Goal: Find specific page/section: Find specific page/section

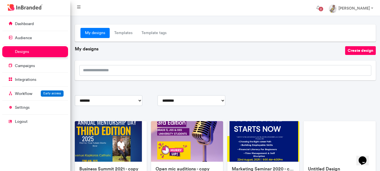
scroll to position [3, 0]
click at [121, 34] on link "Templates" at bounding box center [123, 33] width 27 height 10
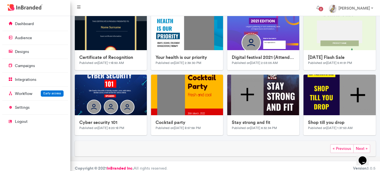
scroll to position [295, 0]
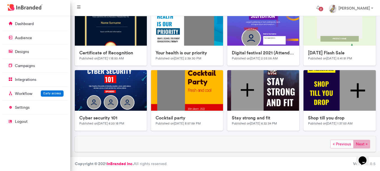
click at [356, 142] on span "Next »" at bounding box center [361, 143] width 17 height 9
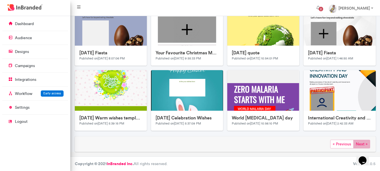
click at [360, 141] on span "Next »" at bounding box center [361, 143] width 17 height 9
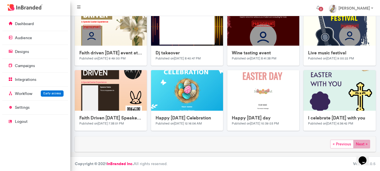
click at [358, 143] on span "Next »" at bounding box center [361, 143] width 17 height 9
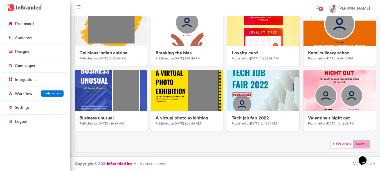
click at [365, 143] on span "Next »" at bounding box center [361, 143] width 17 height 9
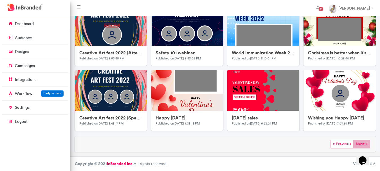
click at [361, 142] on span "Next »" at bounding box center [361, 143] width 17 height 9
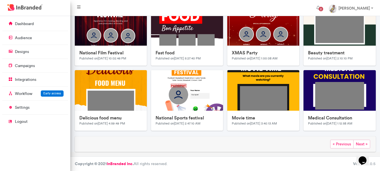
click at [359, 142] on span "Next »" at bounding box center [361, 143] width 17 height 9
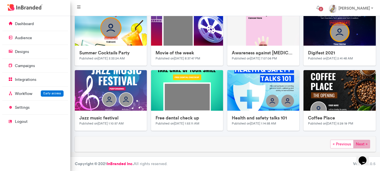
click at [362, 142] on span "Next »" at bounding box center [361, 143] width 17 height 9
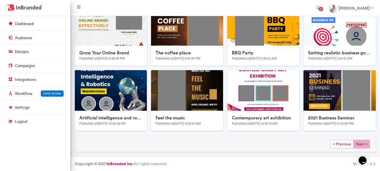
click at [361, 141] on span "Next »" at bounding box center [361, 143] width 17 height 9
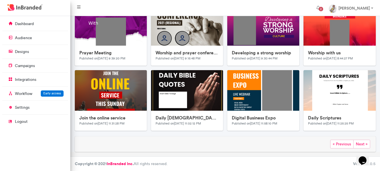
drag, startPoint x: 359, startPoint y: 141, endPoint x: 356, endPoint y: 141, distance: 2.8
click at [358, 141] on span "Next »" at bounding box center [361, 143] width 17 height 9
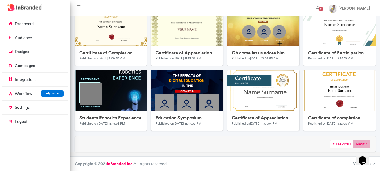
click at [366, 143] on span "Next »" at bounding box center [361, 143] width 17 height 9
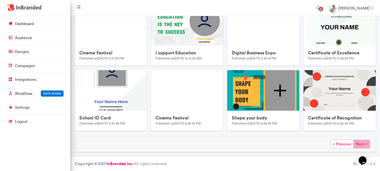
click at [362, 142] on span "Next »" at bounding box center [361, 143] width 17 height 9
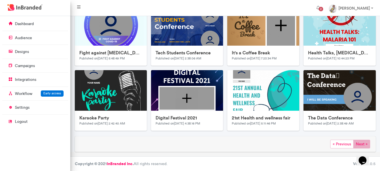
click at [359, 141] on span "Next »" at bounding box center [361, 143] width 17 height 9
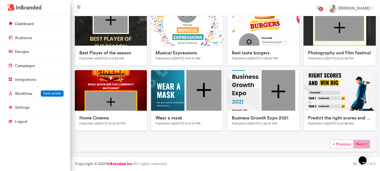
click at [362, 143] on span "Next »" at bounding box center [361, 143] width 17 height 9
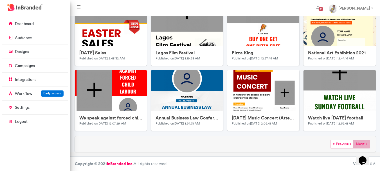
click at [362, 143] on span "Next »" at bounding box center [361, 143] width 17 height 9
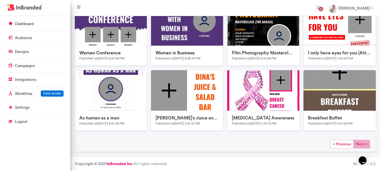
click at [364, 144] on span "Next »" at bounding box center [361, 143] width 17 height 9
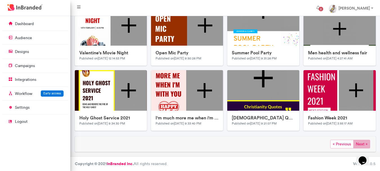
click at [361, 142] on span "Next »" at bounding box center [361, 143] width 17 height 9
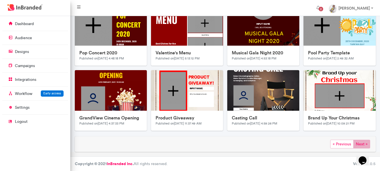
click at [362, 141] on span "Next »" at bounding box center [361, 143] width 17 height 9
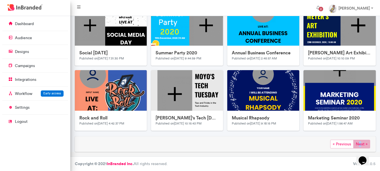
click at [360, 143] on span "Next »" at bounding box center [361, 143] width 17 height 9
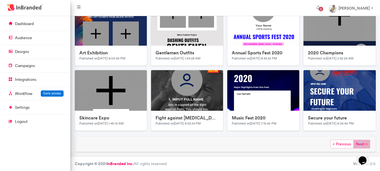
click at [362, 144] on span "Next »" at bounding box center [361, 143] width 17 height 9
